Goal: Task Accomplishment & Management: Use online tool/utility

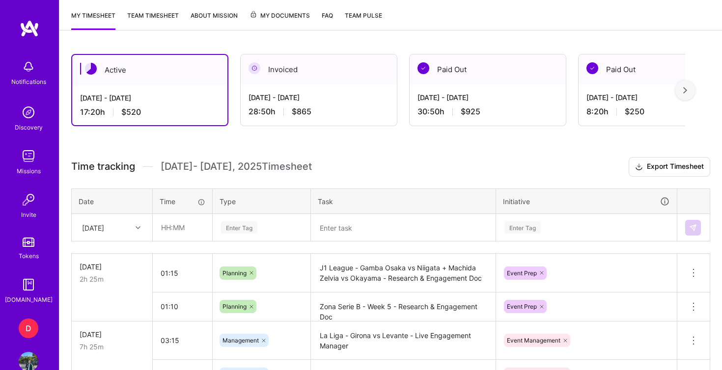
scroll to position [229, 0]
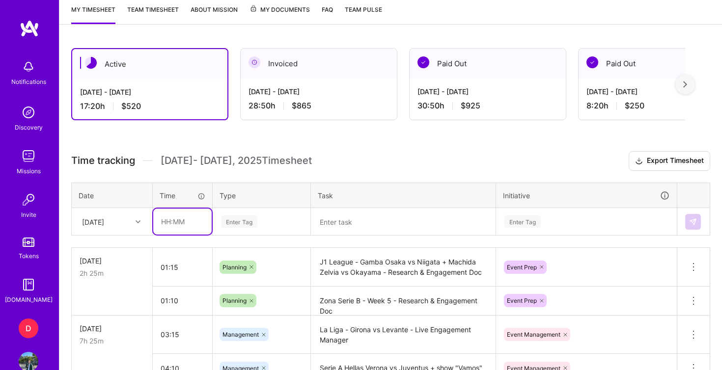
click at [160, 221] on input "text" at bounding box center [182, 222] width 58 height 26
type input "01:00"
click at [239, 221] on div "Enter Tag" at bounding box center [261, 222] width 97 height 26
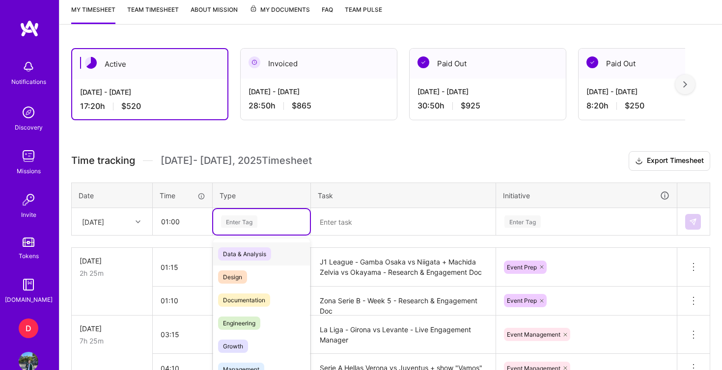
scroll to position [248, 0]
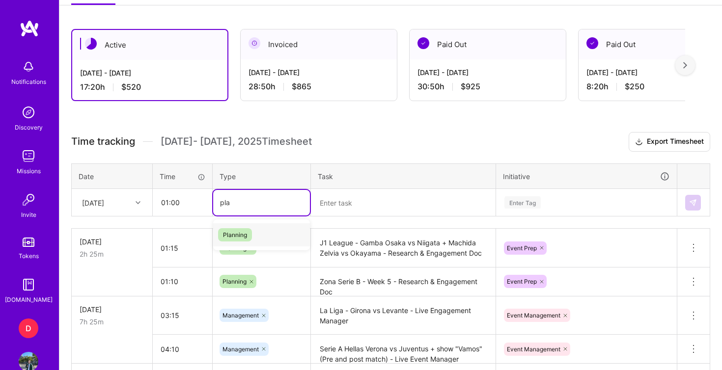
type input "plan"
click at [250, 236] on span "Planning" at bounding box center [235, 234] width 34 height 13
click at [343, 204] on textarea at bounding box center [403, 203] width 183 height 26
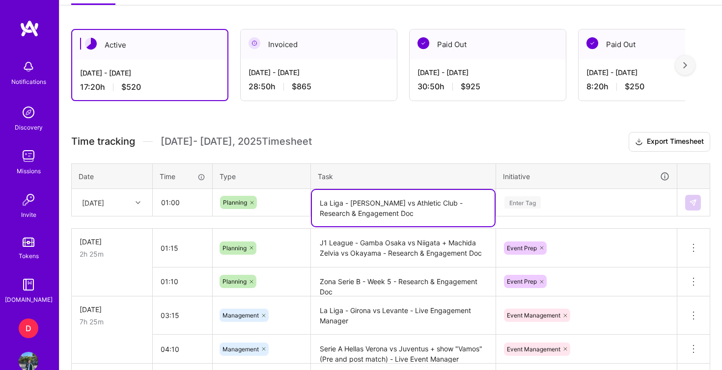
type textarea "La Liga - [PERSON_NAME] vs Athletic Club - Research & Engagement Doc"
click at [528, 201] on div "Time tracking [DATE] - [DATE] Timesheet Export Timesheet Date Time Type Task In…" at bounding box center [390, 324] width 639 height 384
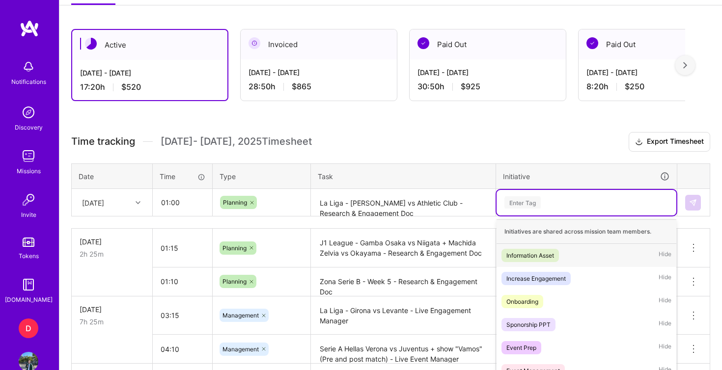
scroll to position [302, 0]
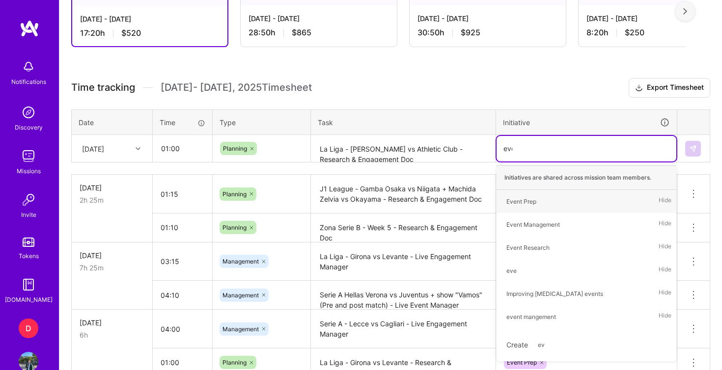
type input "even"
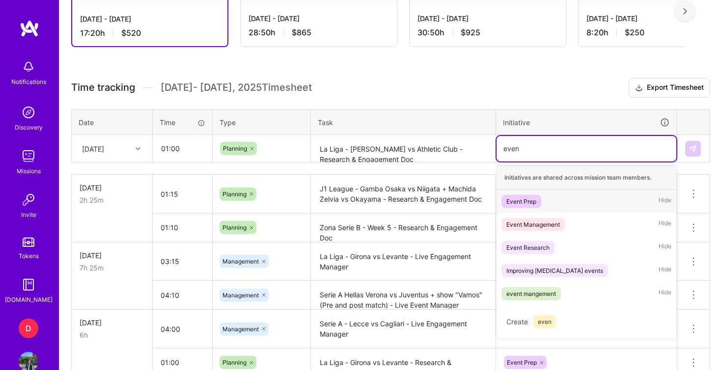
click at [525, 204] on div "Event Prep" at bounding box center [521, 201] width 30 height 10
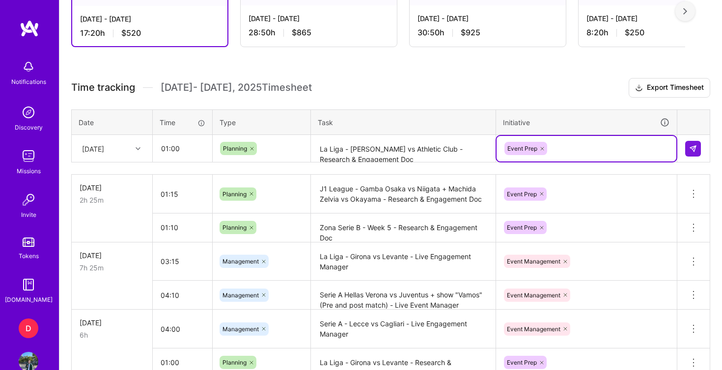
click at [532, 92] on h3 "Time tracking [DATE] - [DATE] Timesheet Export Timesheet" at bounding box center [390, 88] width 639 height 20
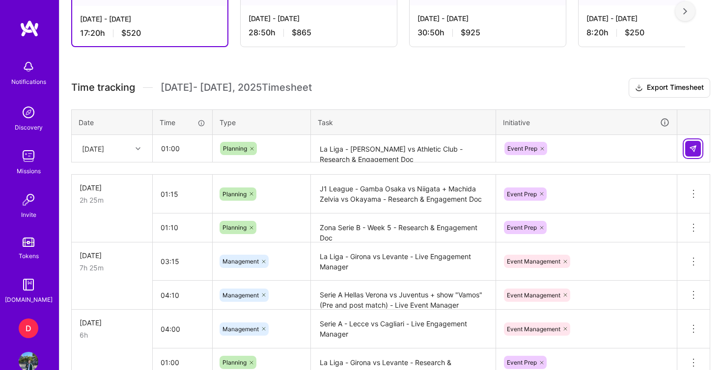
click at [689, 147] on img at bounding box center [693, 149] width 8 height 8
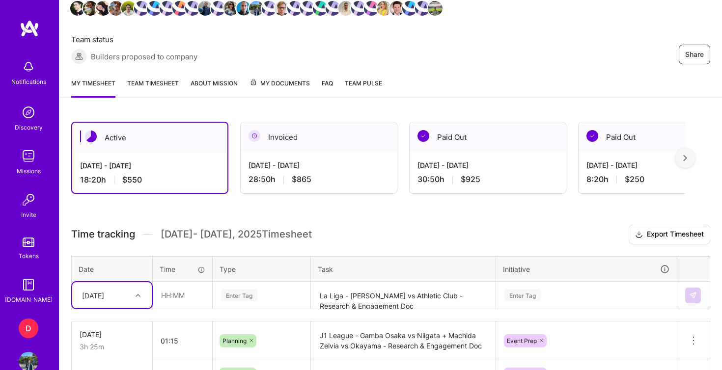
scroll to position [150, 0]
